Goal: Book appointment/travel/reservation

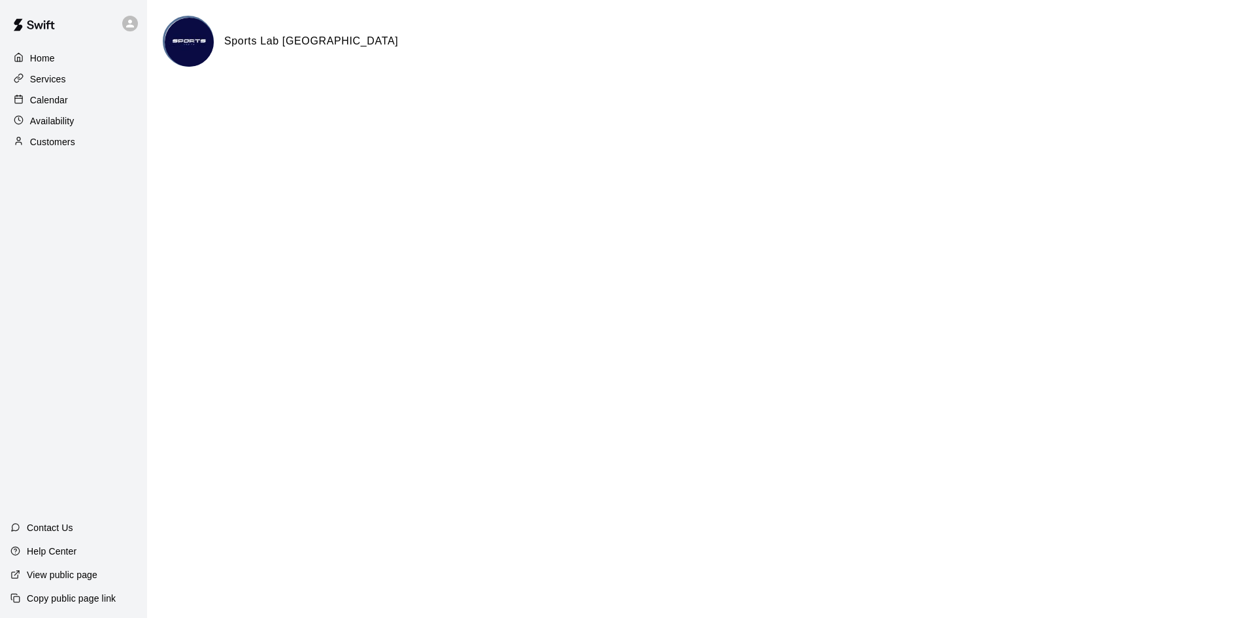
click at [46, 99] on p "Calendar" at bounding box center [49, 99] width 38 height 13
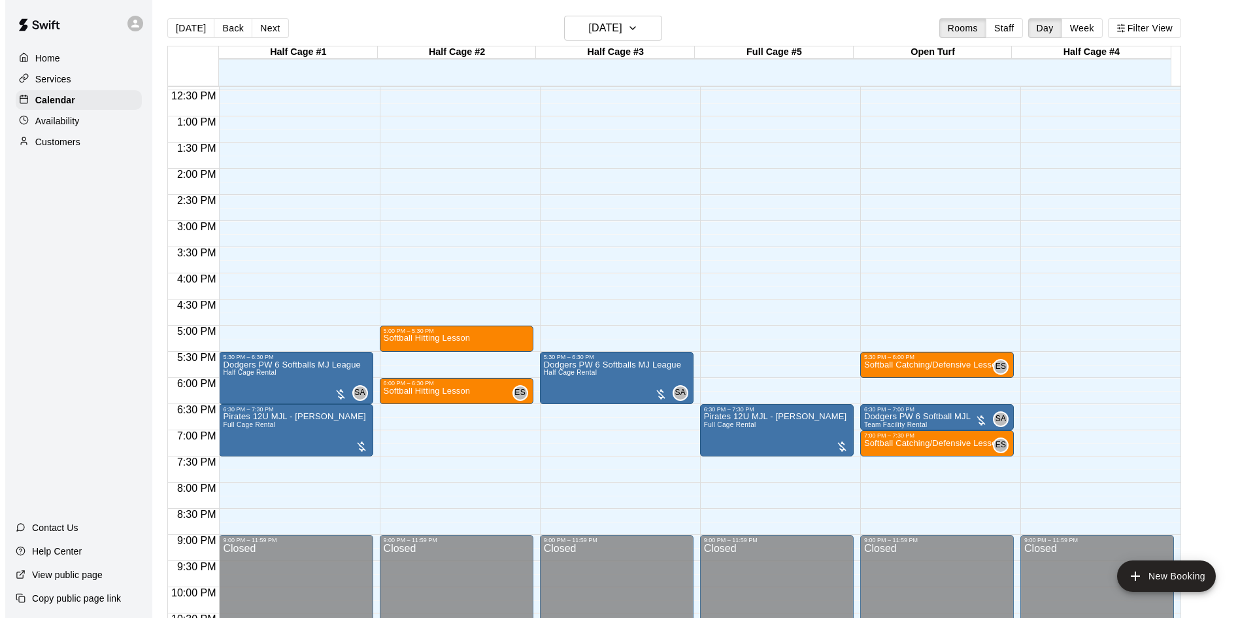
scroll to position [710, 0]
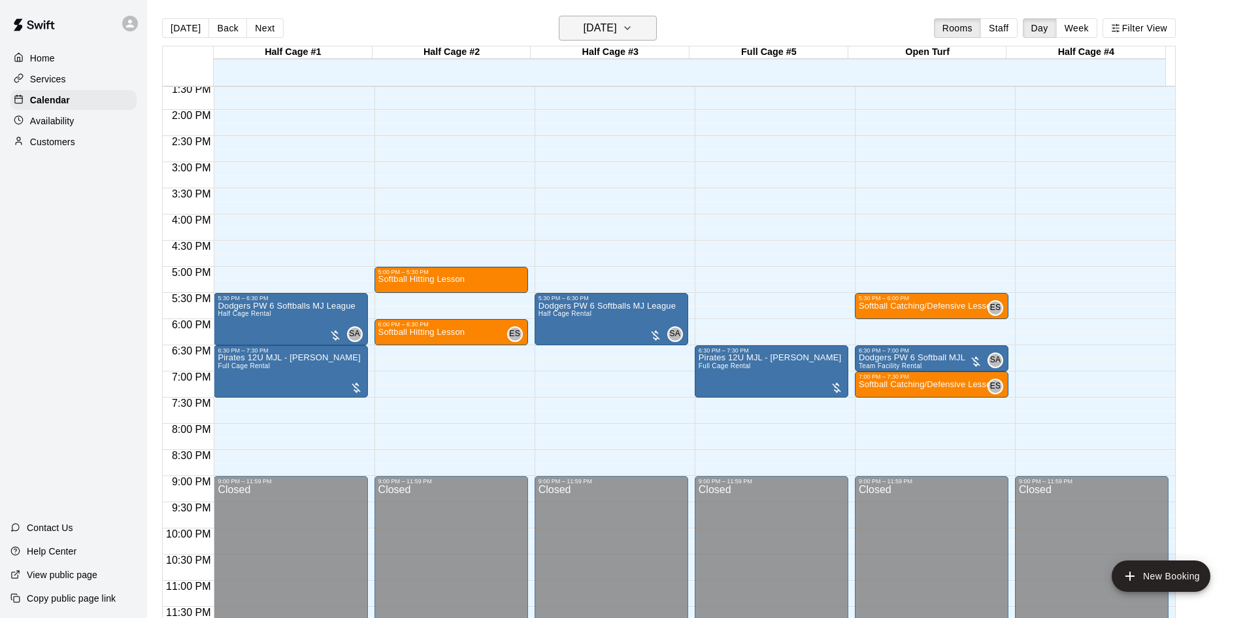
click at [633, 25] on icon "button" at bounding box center [627, 28] width 10 height 16
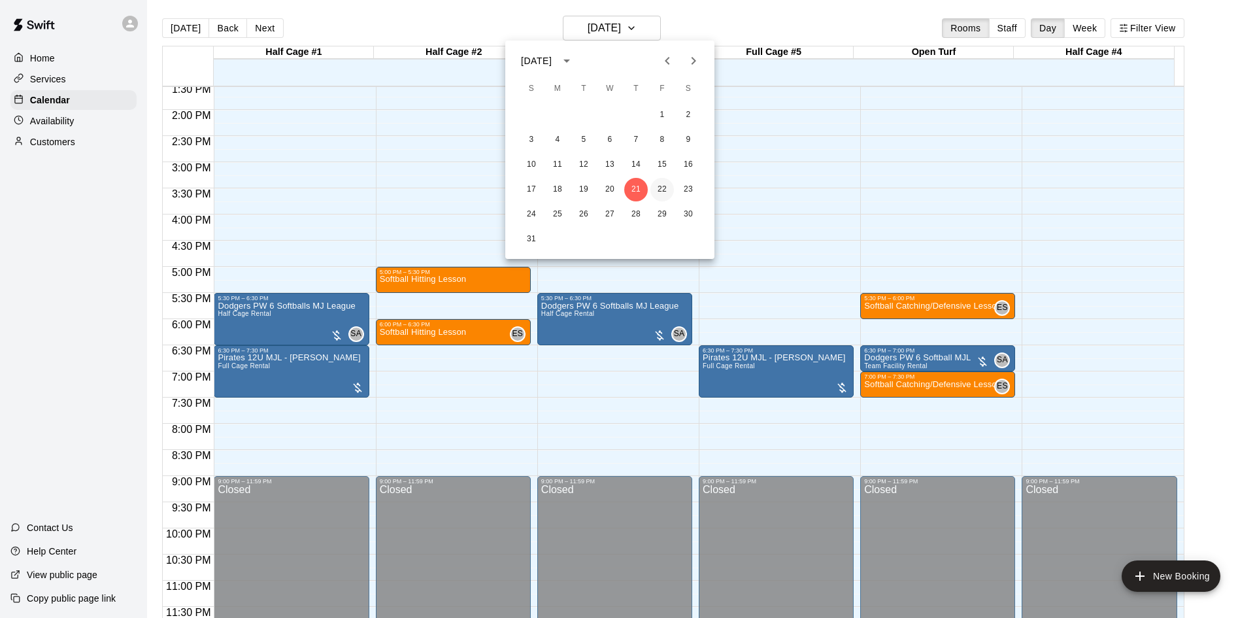
click at [661, 186] on button "22" at bounding box center [662, 190] width 24 height 24
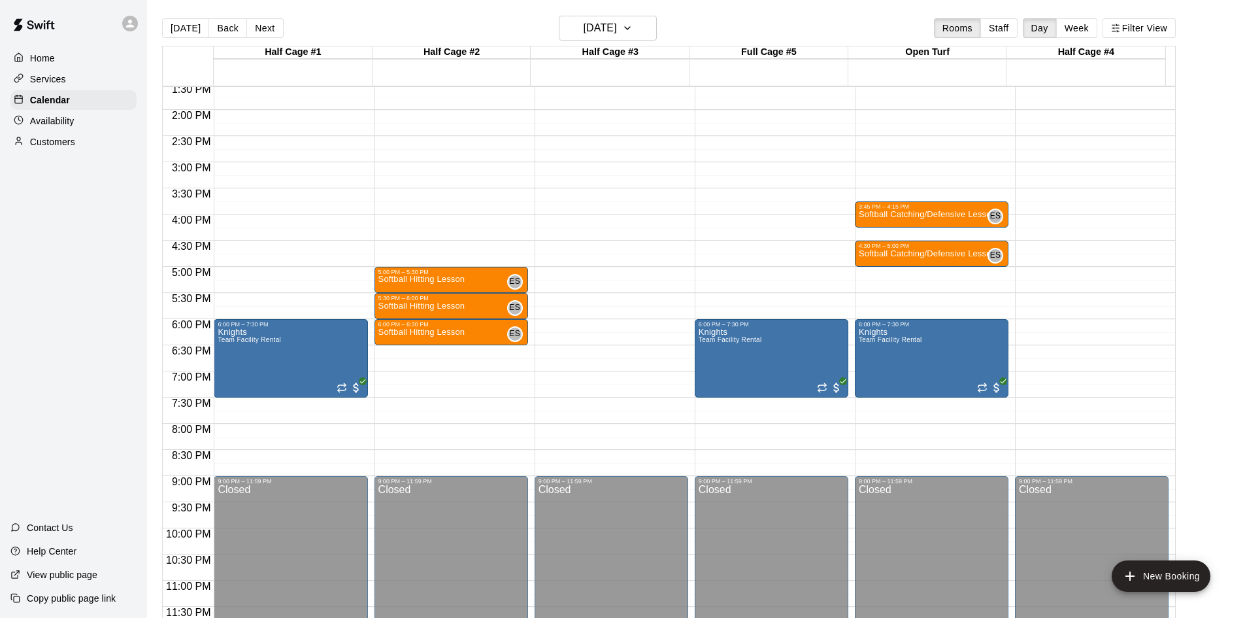
click at [411, 350] on div "12:00 AM – 12:00 PM Closed 5:00 PM – 5:30 PM Softball Hitting Lesson ES 0 5:30 …" at bounding box center [452, 5] width 154 height 1255
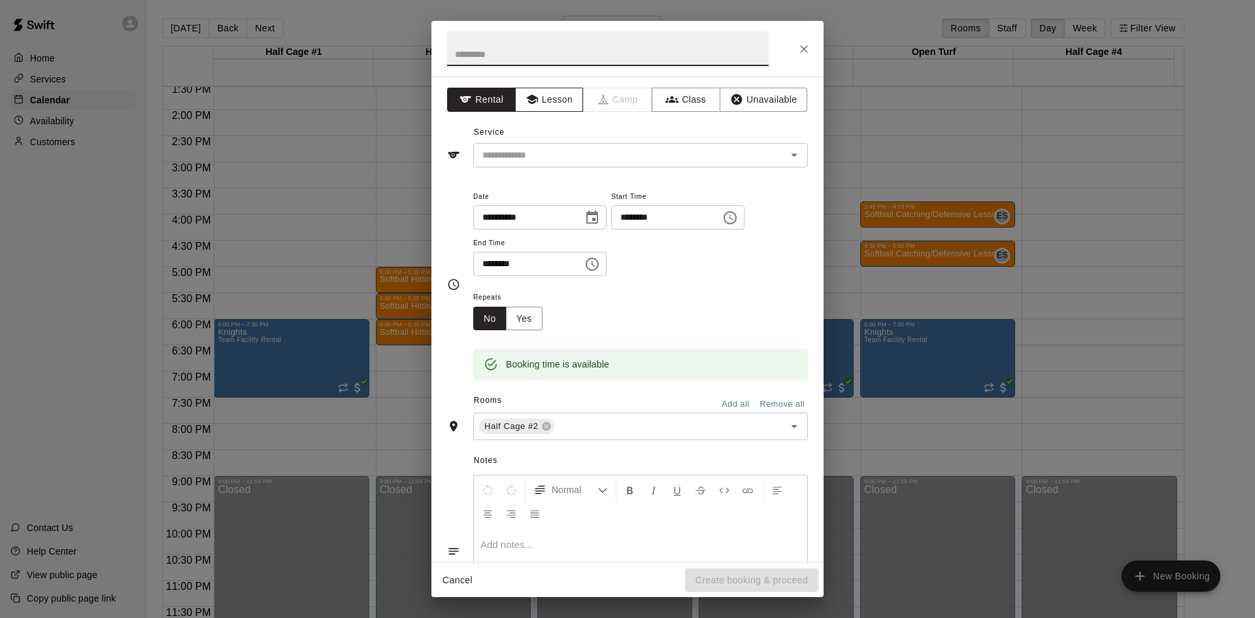
click at [564, 97] on button "Lesson" at bounding box center [549, 100] width 69 height 24
click at [571, 157] on input "text" at bounding box center [621, 155] width 288 height 16
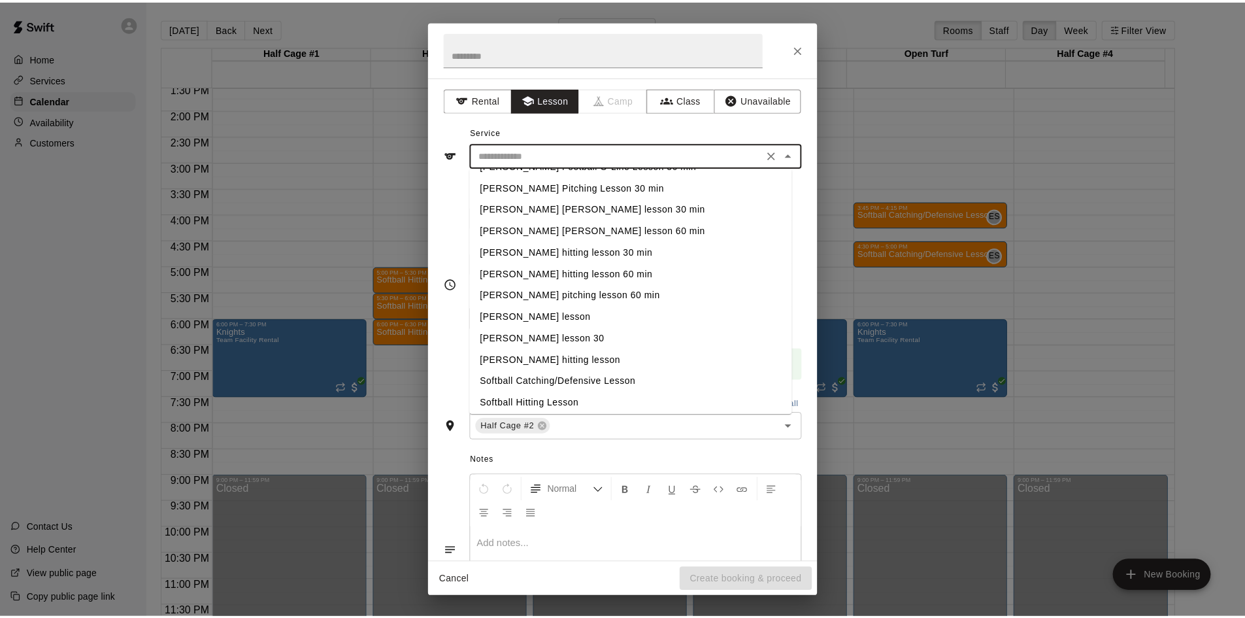
scroll to position [22, 0]
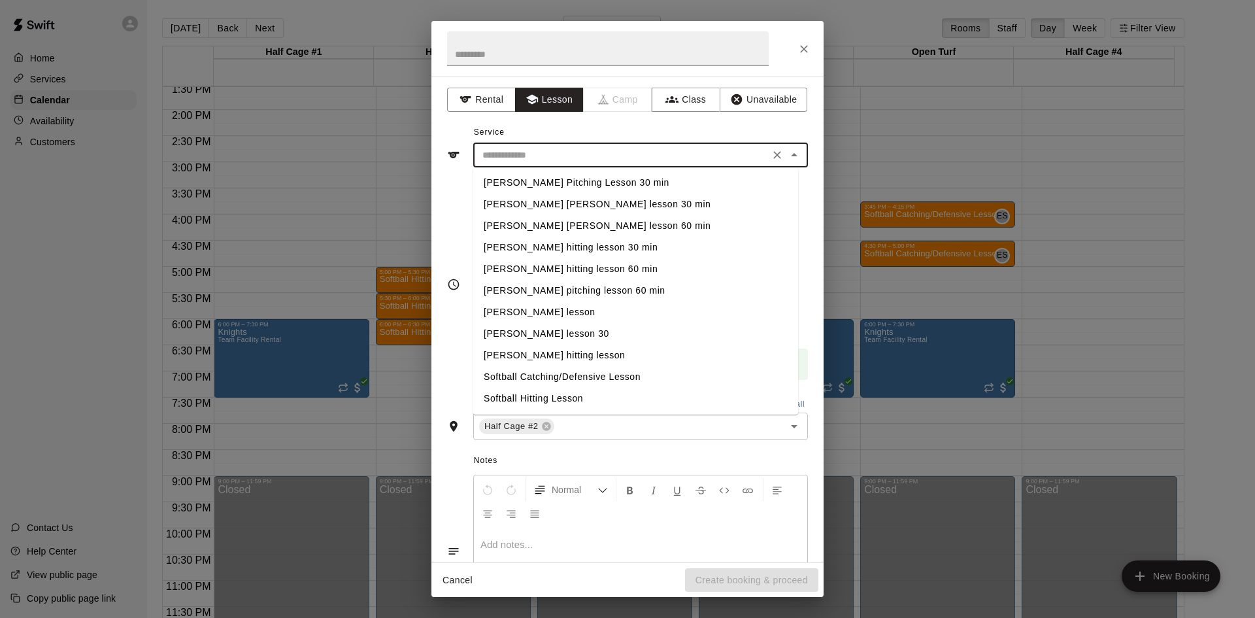
click at [554, 399] on li "Softball Hitting Lesson" at bounding box center [635, 399] width 325 height 22
type input "**********"
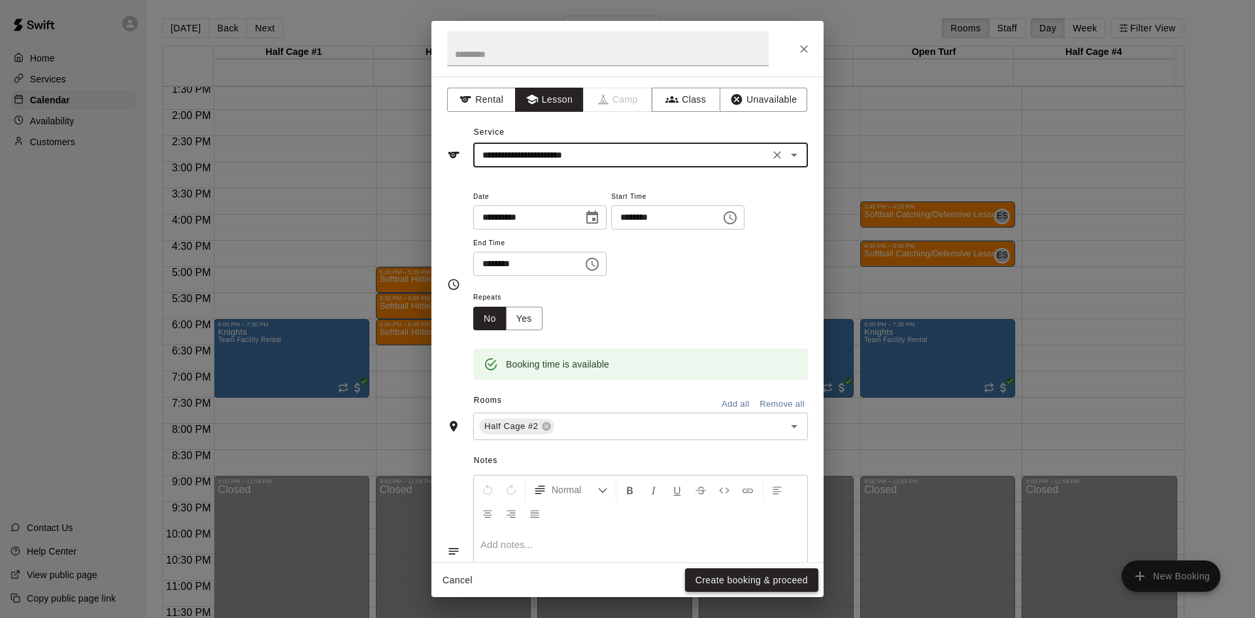
click at [722, 581] on button "Create booking & proceed" at bounding box center [751, 580] width 133 height 24
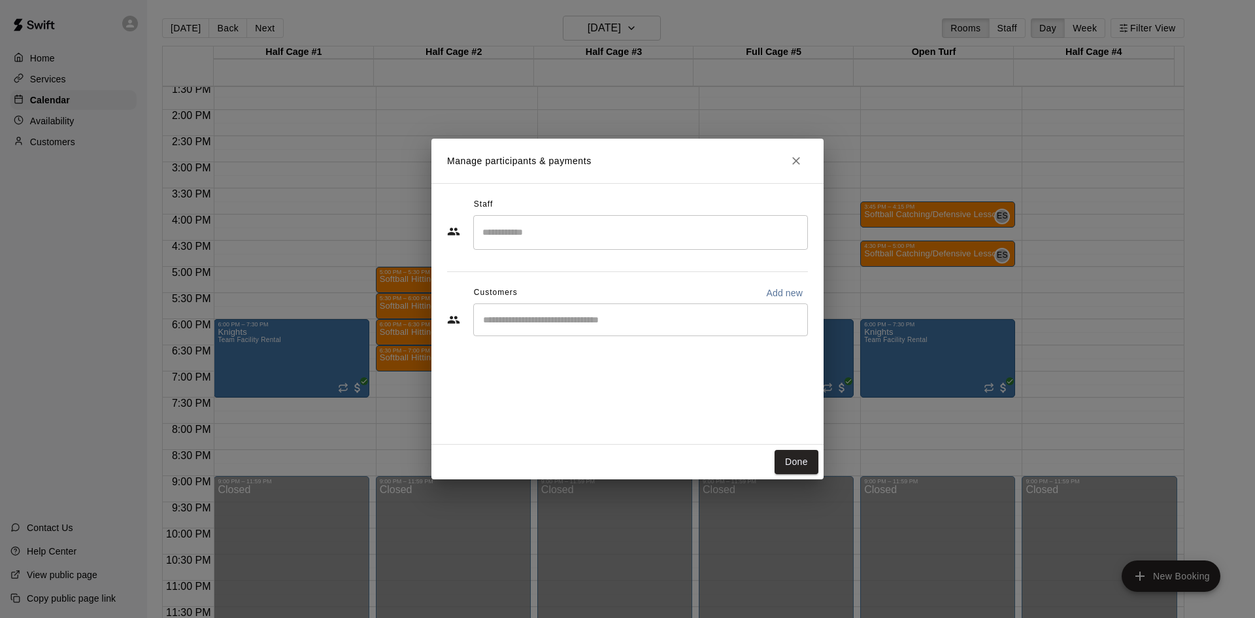
click at [563, 229] on input "Search staff" at bounding box center [640, 232] width 323 height 23
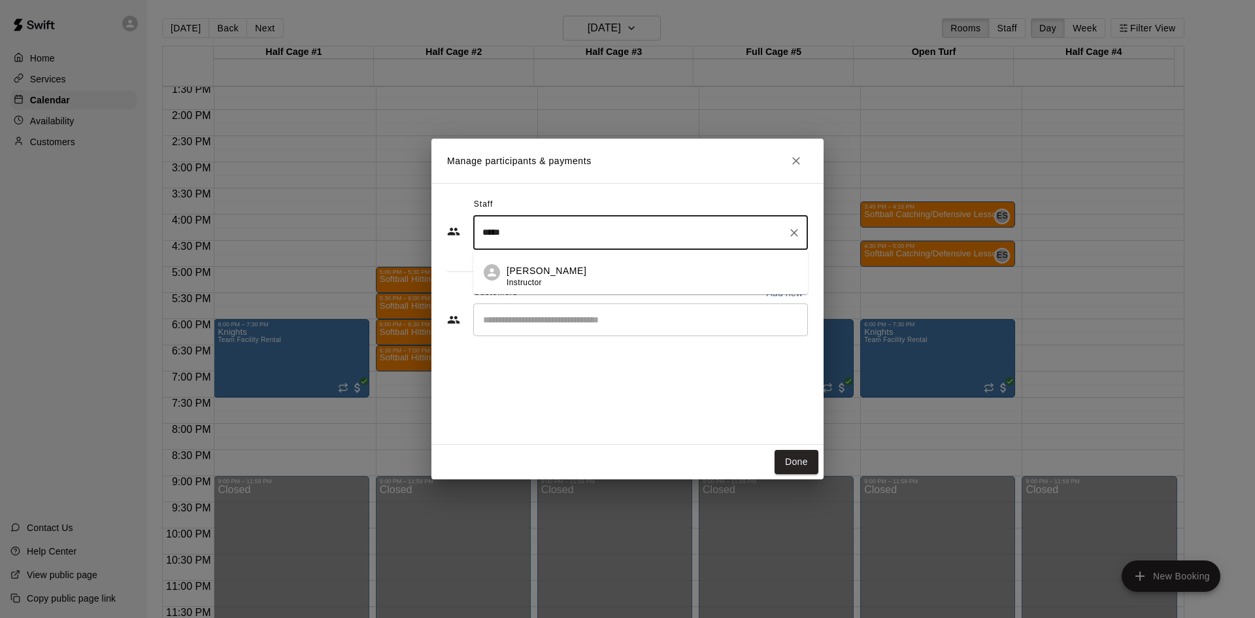
click at [551, 271] on p "[PERSON_NAME]" at bounding box center [547, 271] width 80 height 14
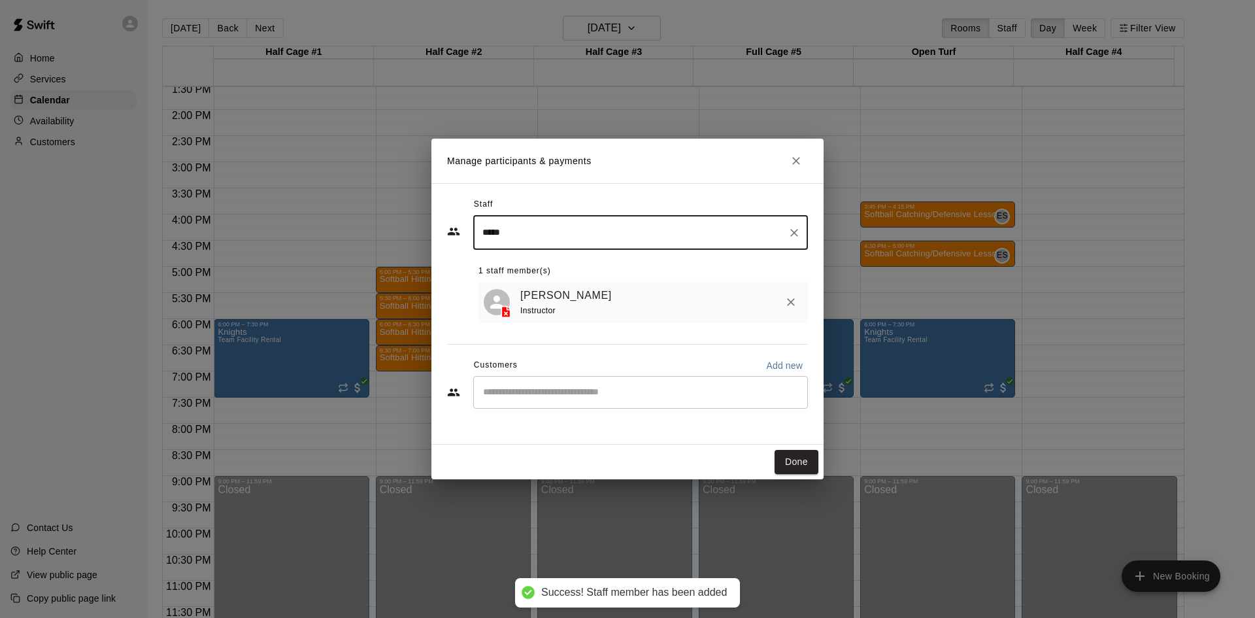
type input "*****"
click at [801, 465] on button "Done" at bounding box center [797, 462] width 44 height 24
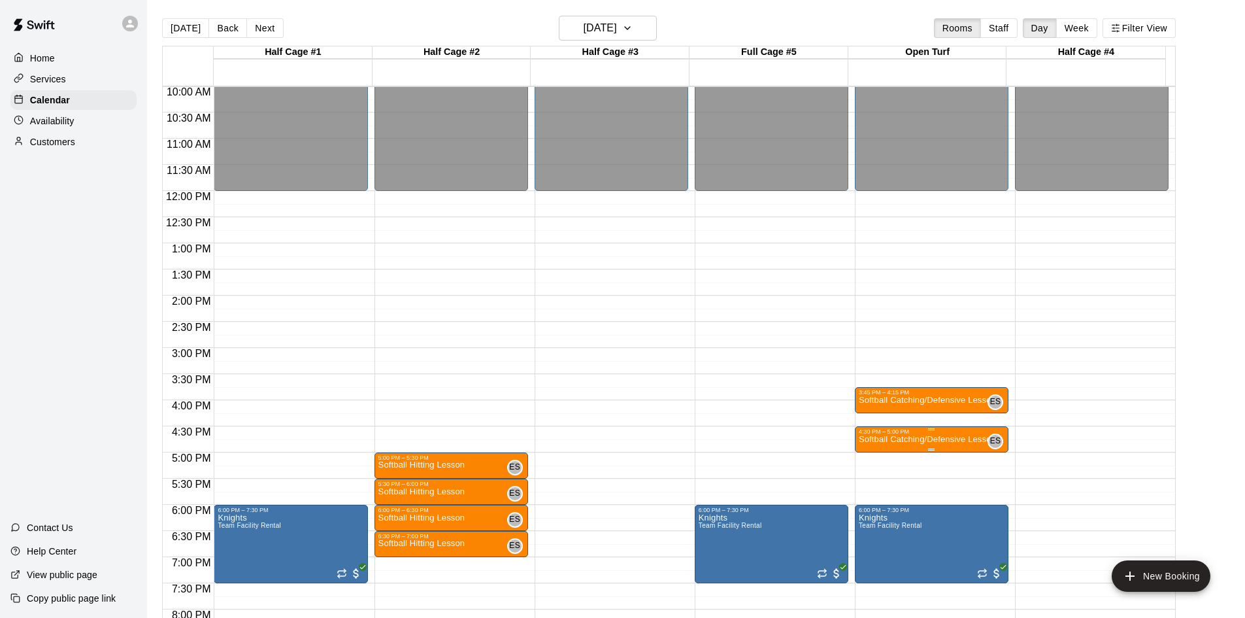
scroll to position [514, 0]
